Goal: Information Seeking & Learning: Learn about a topic

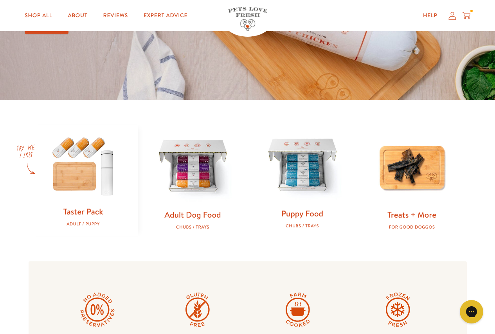
scroll to position [156, 0]
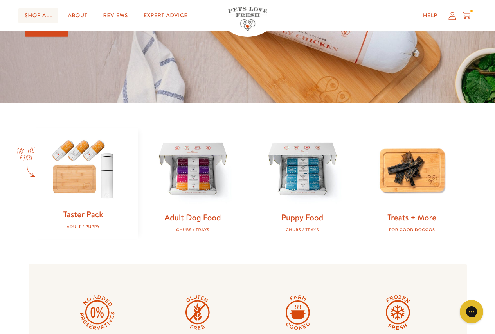
click at [47, 18] on link "Shop All" at bounding box center [38, 16] width 40 height 16
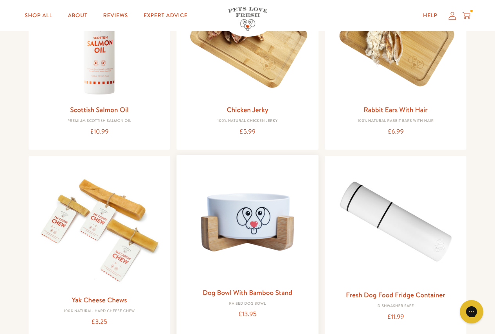
scroll to position [626, 0]
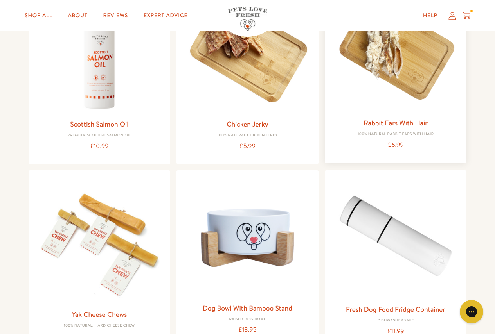
drag, startPoint x: 335, startPoint y: 147, endPoint x: 325, endPoint y: 151, distance: 11.1
click at [325, 151] on div "Rabbit Ears With Hair 100% Natural Rabbit Ears with hair £6.99" at bounding box center [396, 71] width 142 height 184
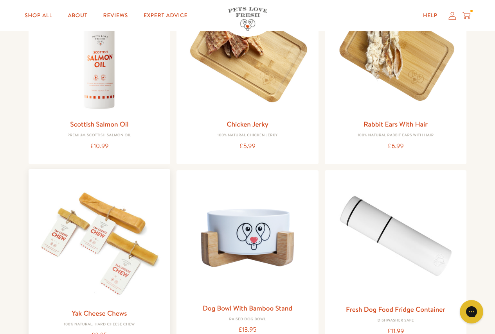
click at [134, 264] on img at bounding box center [99, 240] width 129 height 129
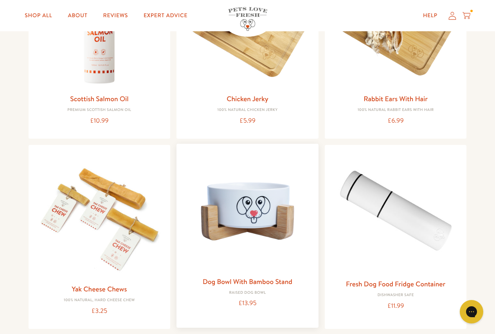
scroll to position [665, 0]
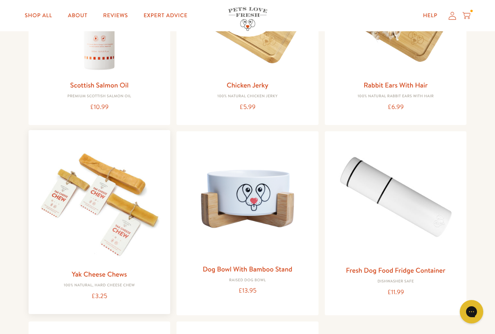
click at [103, 224] on img at bounding box center [99, 201] width 129 height 129
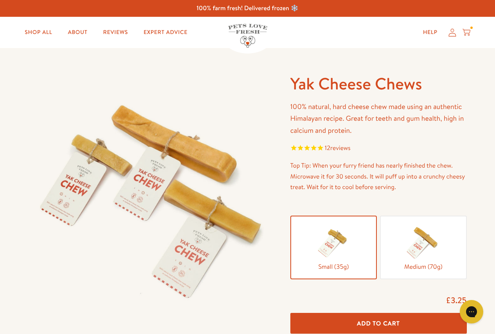
click at [417, 234] on img at bounding box center [423, 242] width 39 height 39
click at [0, 0] on input "Medium (70g)" at bounding box center [0, 0] width 0 height 0
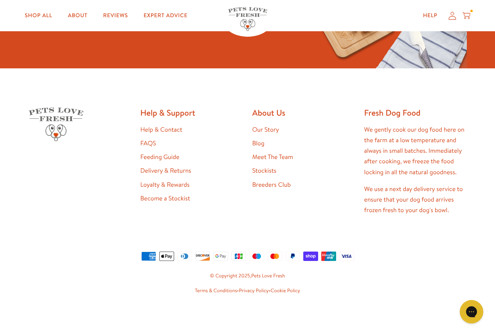
scroll to position [1352, 0]
click at [275, 159] on link "Meet The Team" at bounding box center [272, 157] width 41 height 9
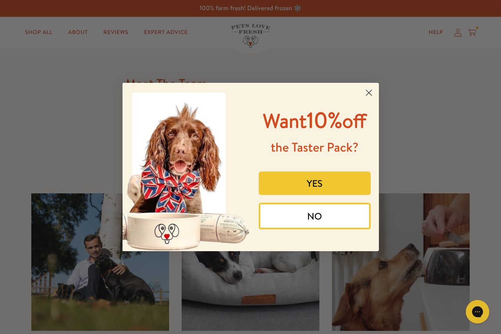
click at [348, 183] on button "YES" at bounding box center [315, 183] width 112 height 23
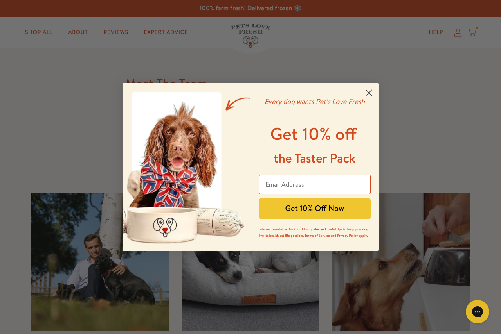
click at [368, 90] on circle "Close dialog" at bounding box center [368, 92] width 13 height 13
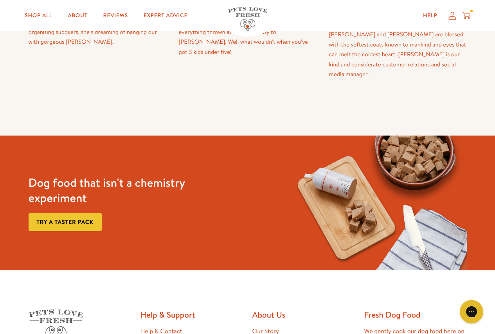
scroll to position [743, 0]
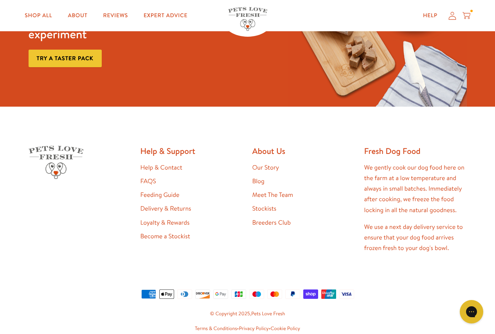
click at [279, 219] on link "Breeders Club" at bounding box center [271, 223] width 38 height 9
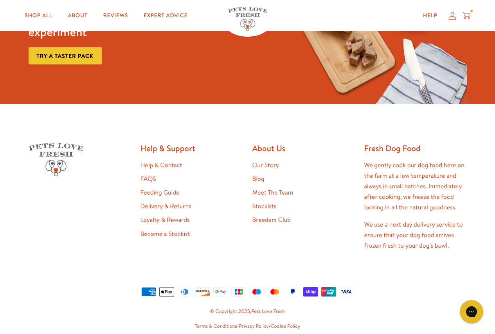
scroll to position [626, 0]
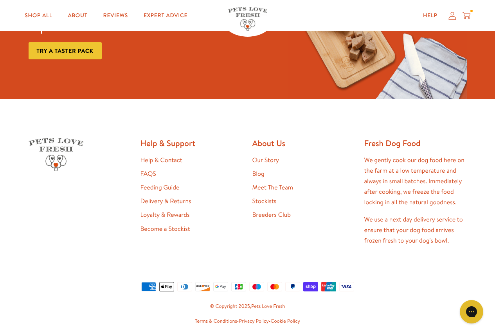
click at [257, 203] on link "Stockists" at bounding box center [264, 201] width 24 height 9
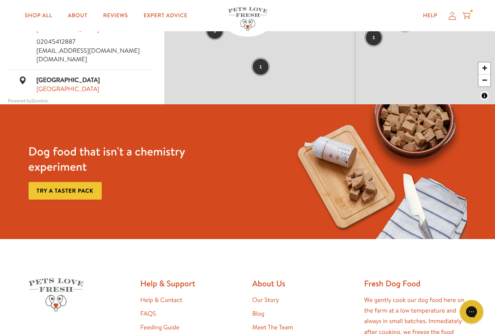
scroll to position [313, 0]
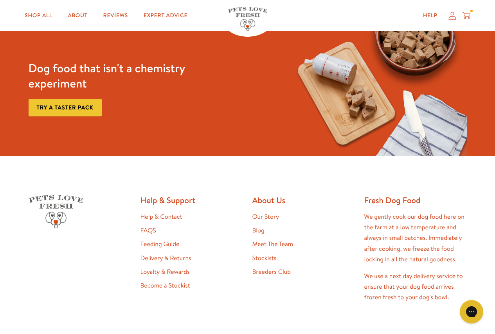
click at [260, 234] on link "Blog" at bounding box center [258, 230] width 12 height 9
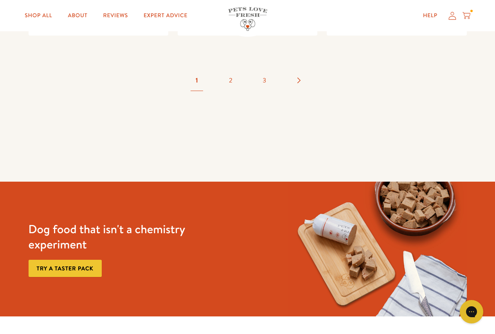
scroll to position [1565, 0]
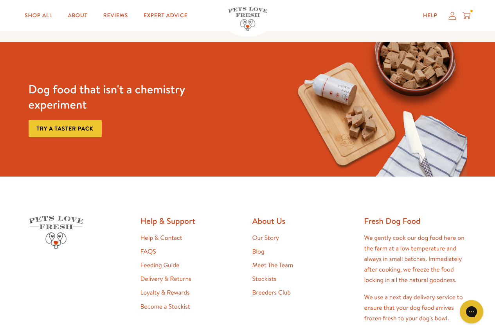
click at [143, 234] on link "Help & Contact" at bounding box center [161, 238] width 42 height 9
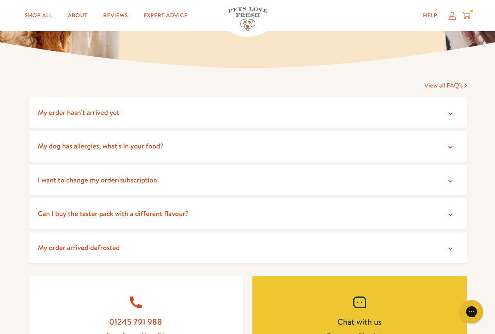
scroll to position [117, 0]
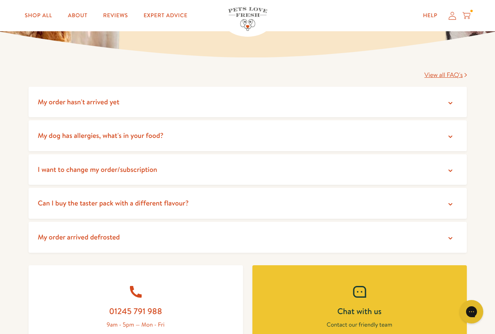
click at [450, 135] on icon at bounding box center [450, 137] width 8 height 8
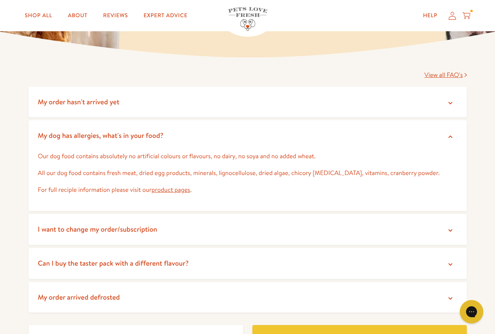
click at [450, 135] on icon at bounding box center [450, 137] width 8 height 8
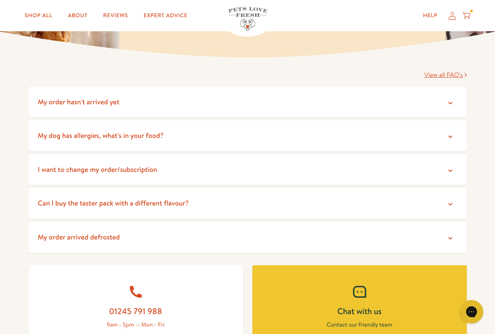
click at [448, 102] on icon at bounding box center [450, 103] width 8 height 8
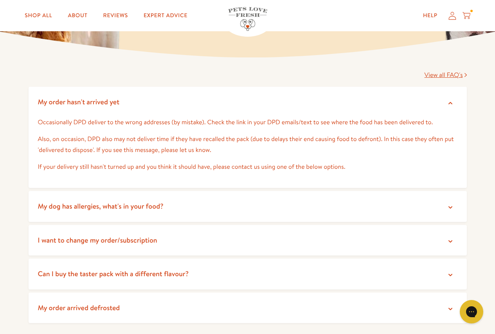
click at [447, 106] on icon at bounding box center [450, 103] width 8 height 8
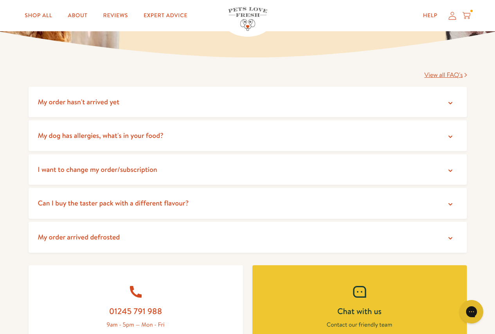
click at [451, 170] on icon at bounding box center [450, 171] width 8 height 8
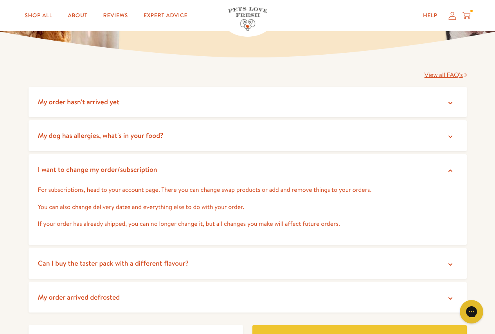
click at [451, 169] on icon at bounding box center [450, 171] width 8 height 8
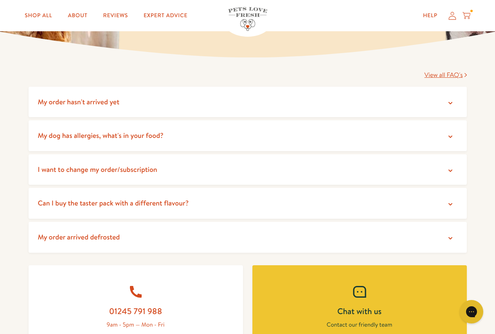
click at [451, 203] on icon at bounding box center [450, 205] width 8 height 8
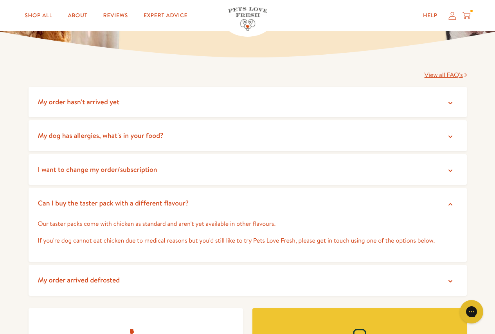
click at [445, 199] on summary "Can I buy the taster pack with a different flavour?" at bounding box center [248, 203] width 438 height 31
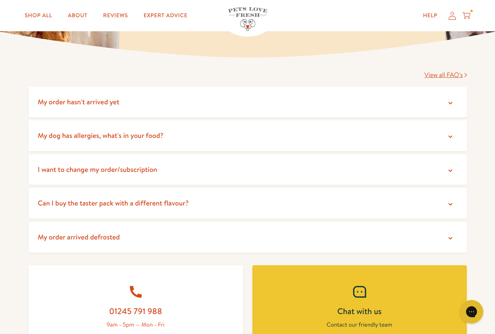
click at [450, 240] on icon at bounding box center [450, 239] width 8 height 8
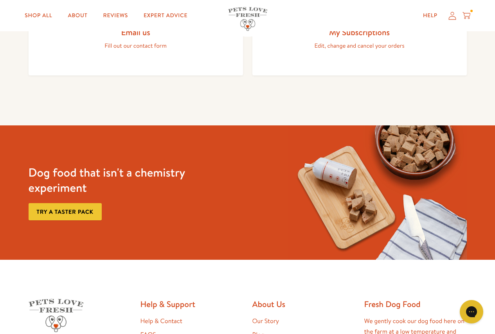
scroll to position [743, 0]
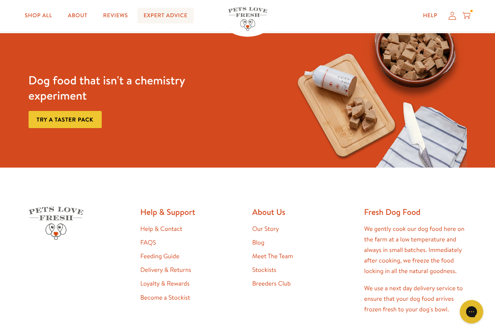
click at [171, 17] on link "Expert Advice" at bounding box center [165, 16] width 56 height 16
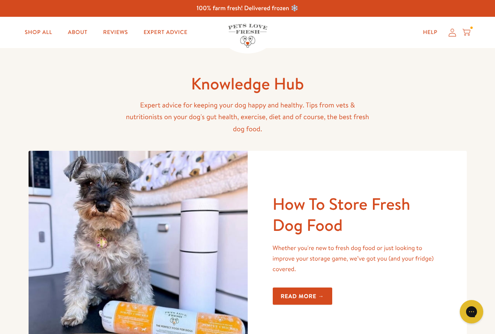
click at [252, 36] on img at bounding box center [247, 36] width 39 height 24
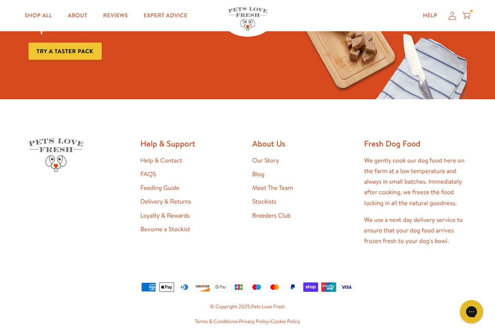
scroll to position [1447, 0]
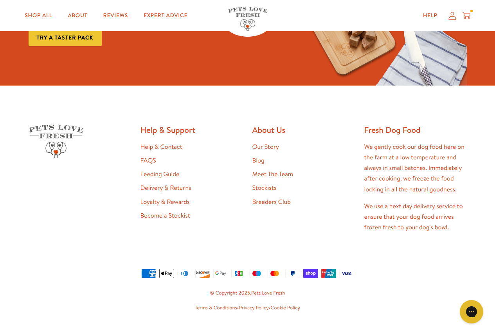
click at [158, 185] on link "Delivery & Returns" at bounding box center [165, 188] width 51 height 9
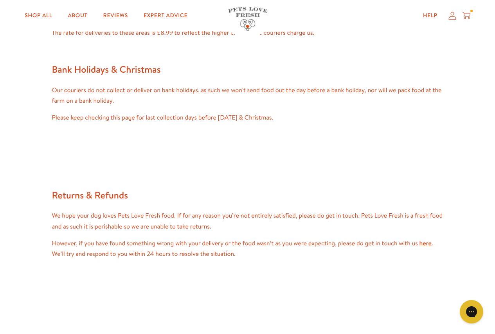
scroll to position [743, 0]
click at [427, 244] on link "here" at bounding box center [425, 243] width 12 height 9
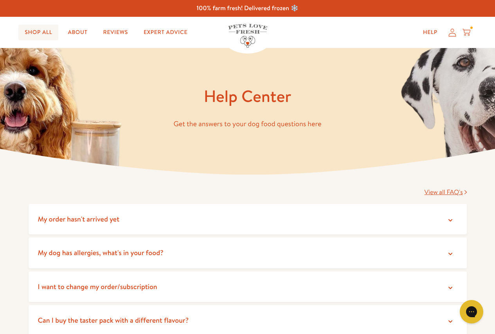
click at [40, 29] on link "Shop All" at bounding box center [38, 33] width 40 height 16
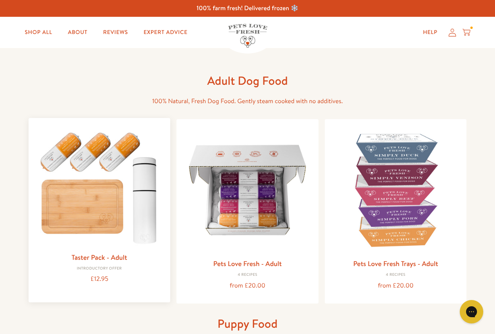
click at [64, 200] on img at bounding box center [99, 186] width 129 height 124
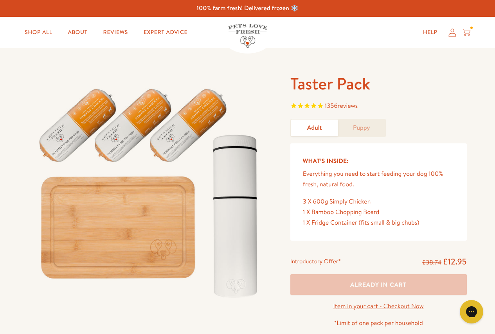
click at [377, 131] on link "Puppy" at bounding box center [361, 128] width 47 height 17
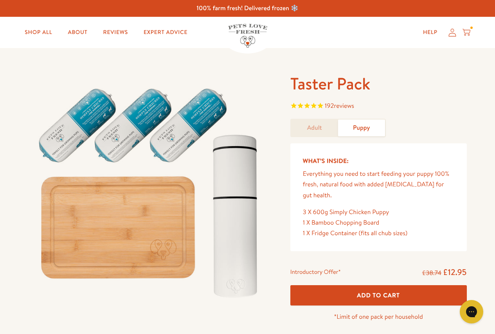
click at [327, 131] on link "Adult" at bounding box center [314, 128] width 47 height 17
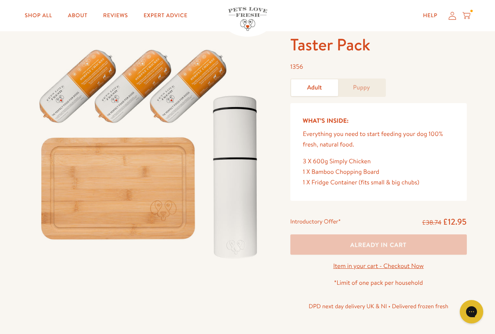
scroll to position [78, 0]
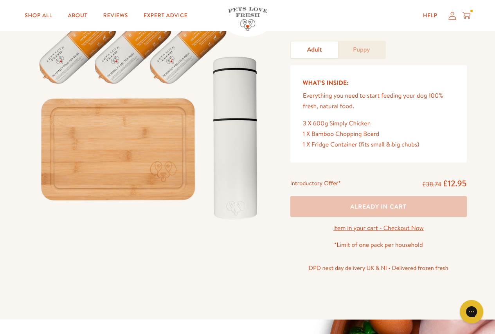
click at [468, 11] on icon at bounding box center [466, 15] width 8 height 9
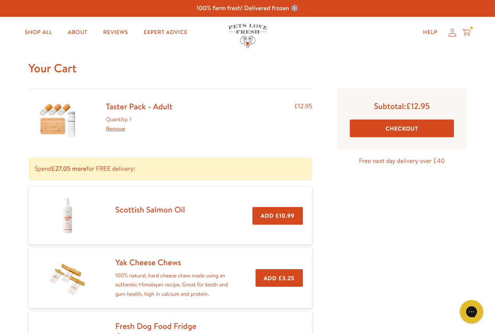
click at [120, 130] on link "Remove" at bounding box center [115, 129] width 19 height 8
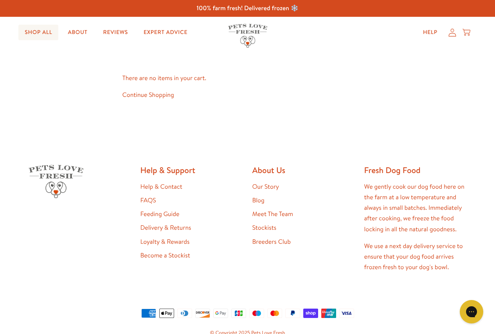
click at [31, 31] on link "Shop All" at bounding box center [38, 33] width 40 height 16
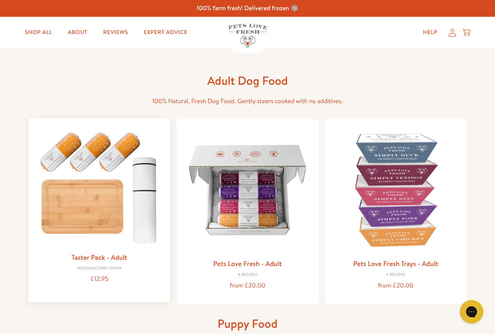
click at [110, 203] on img at bounding box center [99, 186] width 129 height 124
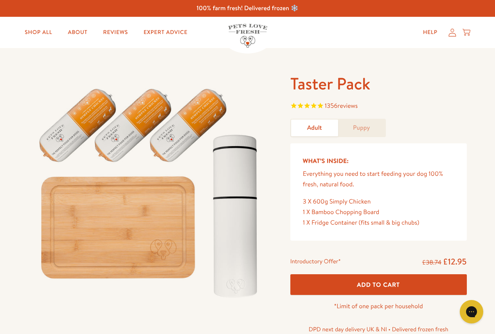
click at [328, 105] on span "1356 reviews" at bounding box center [341, 106] width 33 height 9
